Goal: Task Accomplishment & Management: Manage account settings

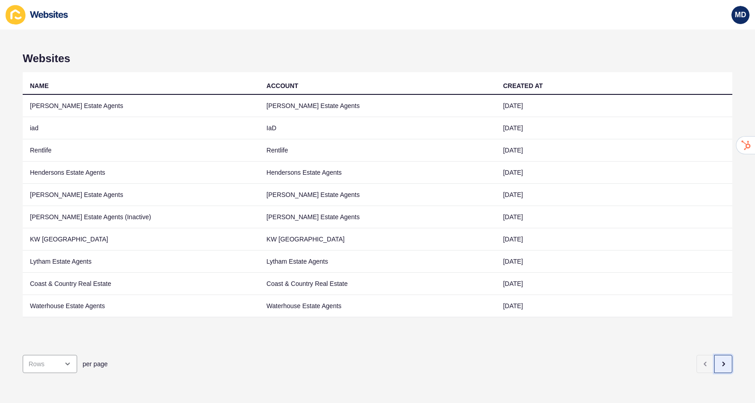
click at [728, 367] on button "button" at bounding box center [723, 364] width 18 height 18
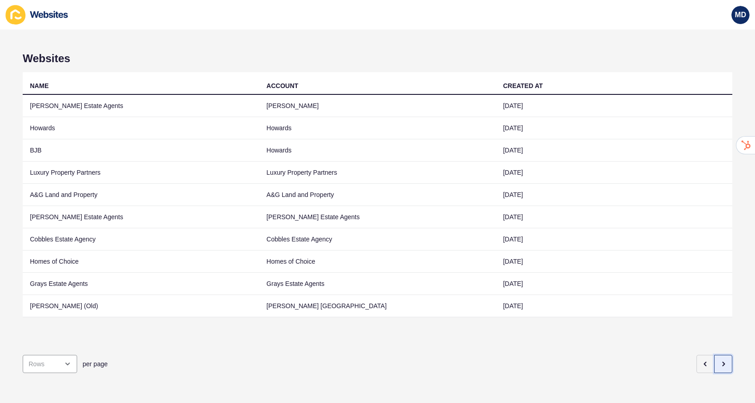
click at [727, 368] on button "button" at bounding box center [723, 364] width 18 height 18
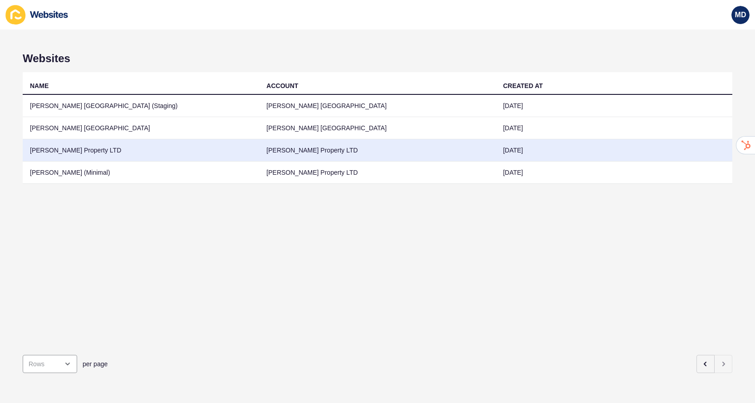
click at [139, 154] on td "[PERSON_NAME] Property LTD" at bounding box center [141, 150] width 236 height 22
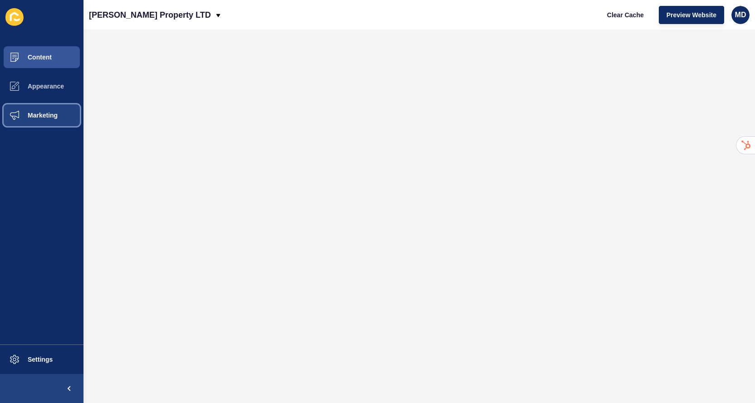
click at [54, 115] on span "Marketing" at bounding box center [28, 115] width 59 height 7
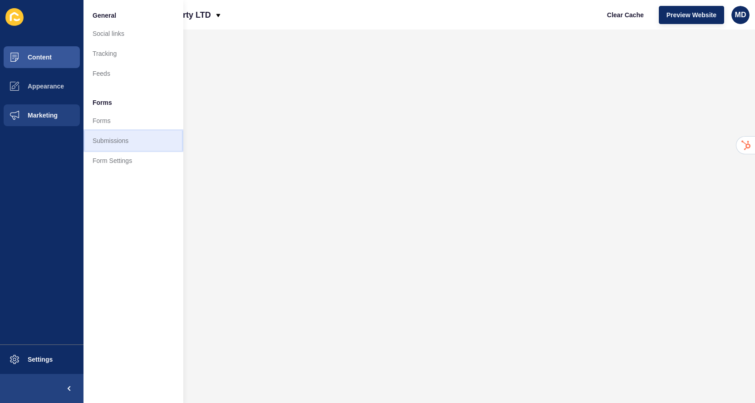
click at [123, 138] on link "Submissions" at bounding box center [134, 141] width 100 height 20
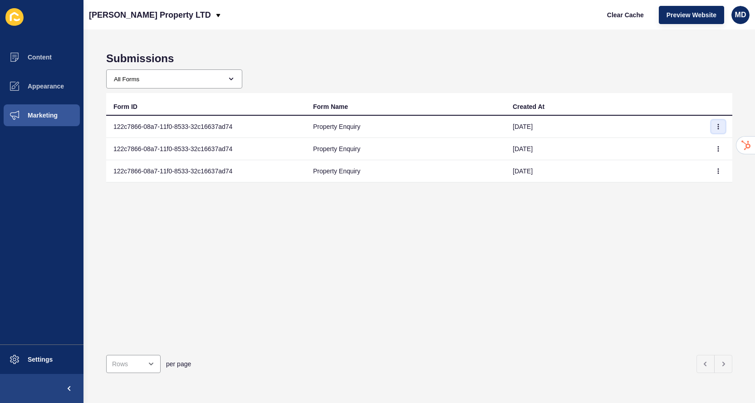
click at [716, 128] on icon "button" at bounding box center [718, 126] width 5 height 5
click at [686, 143] on link "View" at bounding box center [694, 145] width 64 height 20
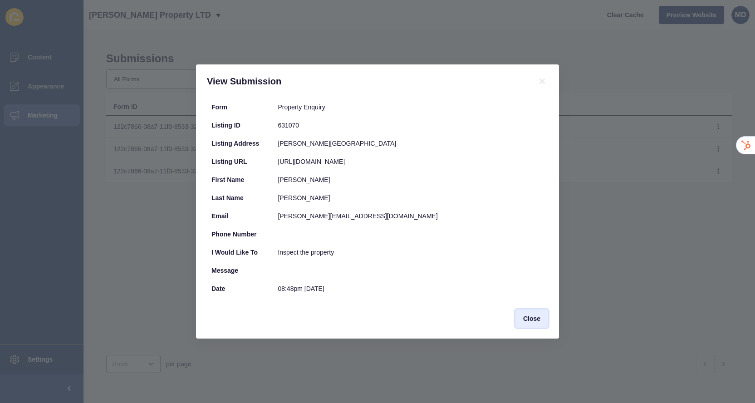
click at [537, 323] on span "Close" at bounding box center [531, 318] width 17 height 9
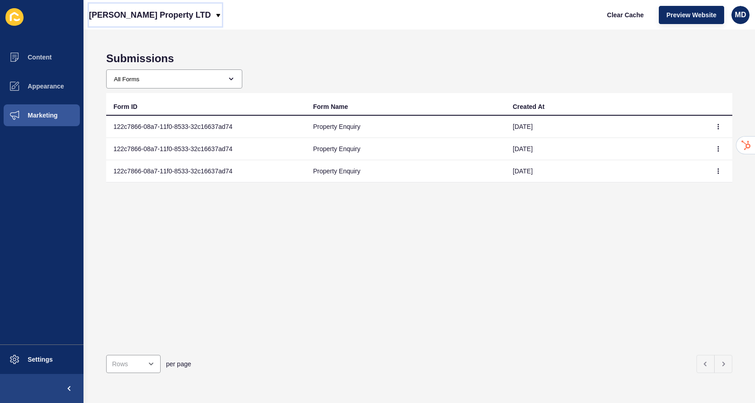
click at [178, 8] on p "[PERSON_NAME] Property LTD" at bounding box center [150, 15] width 122 height 23
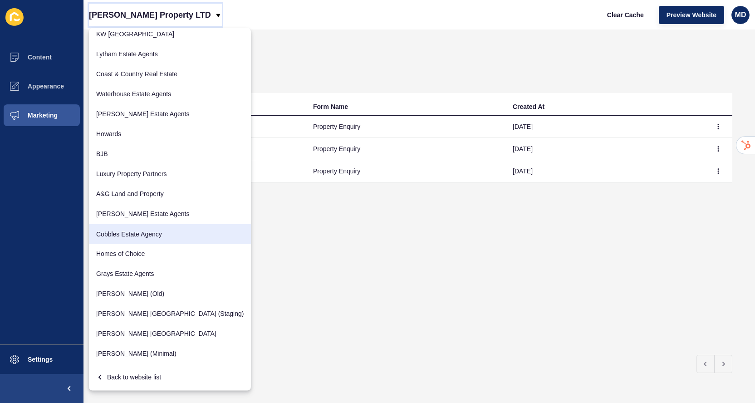
scroll to position [124, 0]
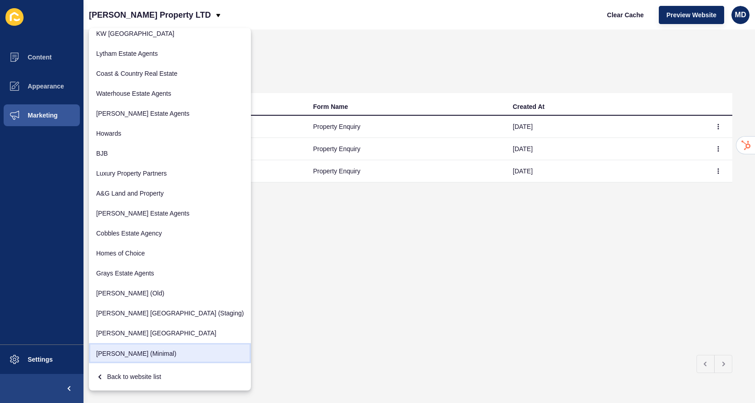
click at [143, 351] on link "[PERSON_NAME] (Minimal)" at bounding box center [170, 354] width 162 height 20
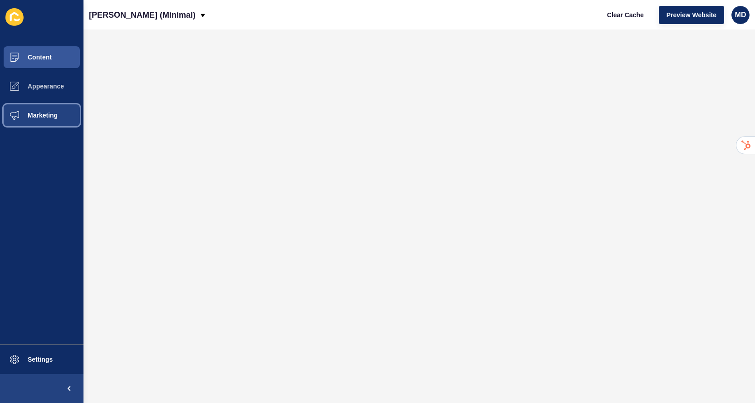
click at [43, 121] on button "Marketing" at bounding box center [42, 115] width 84 height 29
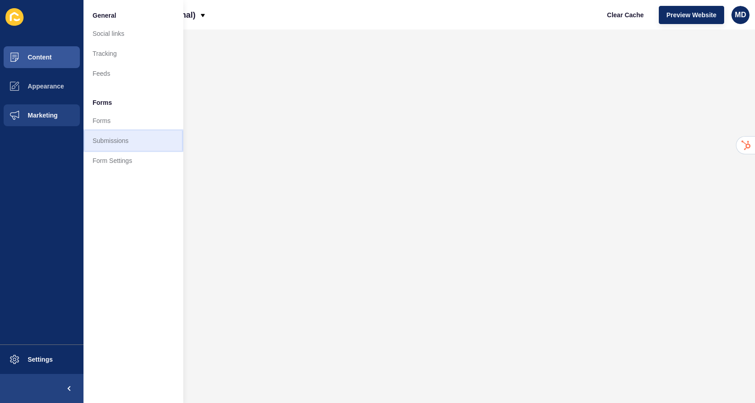
click at [110, 144] on link "Submissions" at bounding box center [134, 141] width 100 height 20
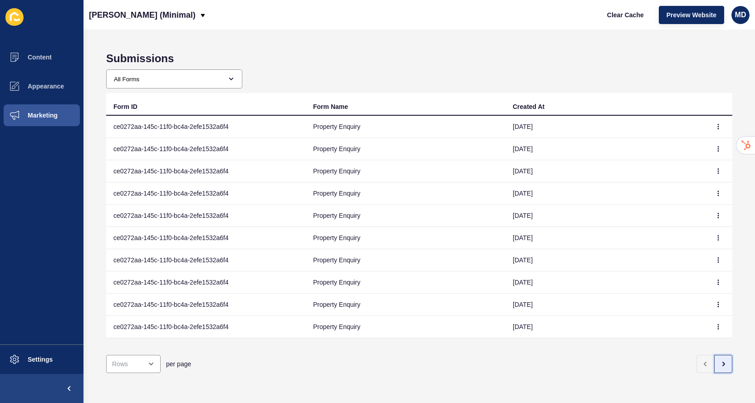
click at [729, 368] on button "button" at bounding box center [723, 364] width 18 height 18
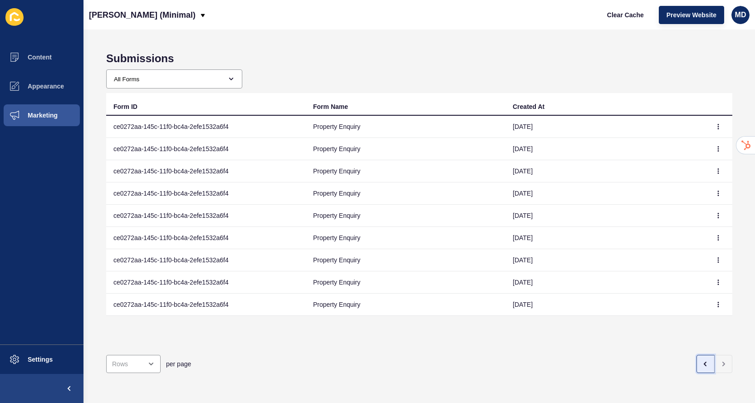
click at [703, 369] on button "button" at bounding box center [706, 364] width 18 height 18
